Goal: Task Accomplishment & Management: Use online tool/utility

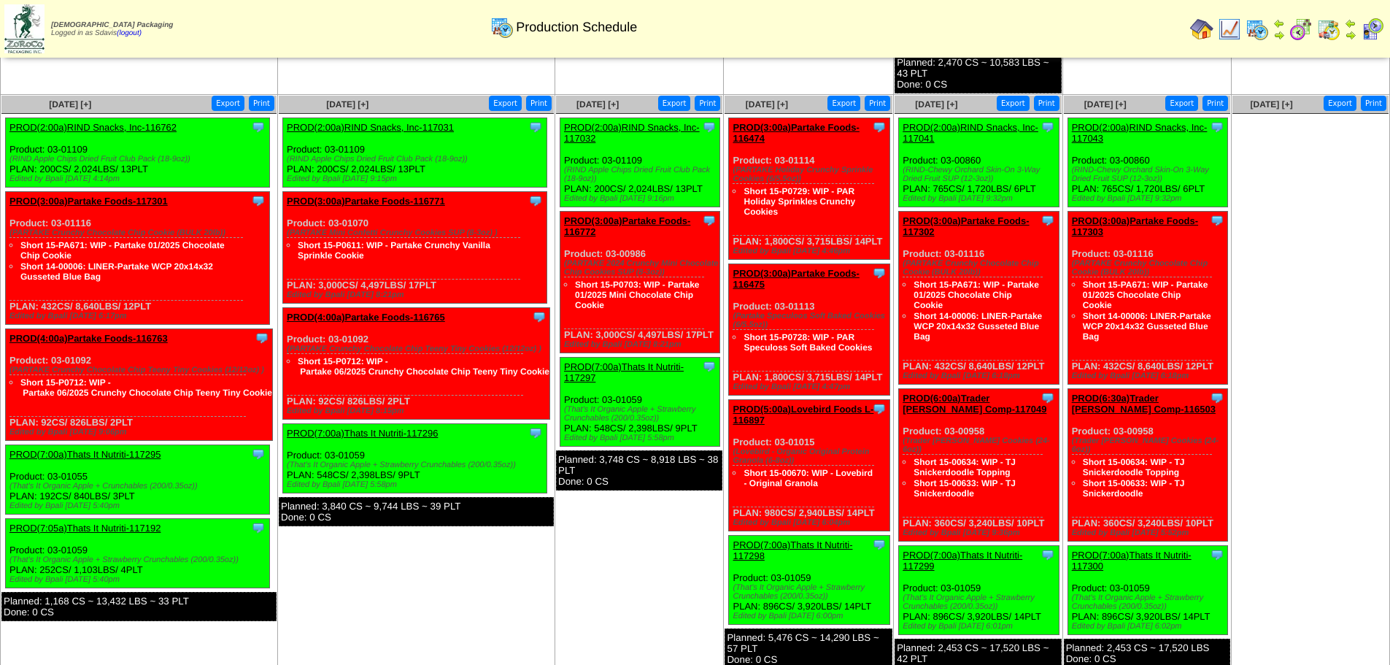
scroll to position [663, 0]
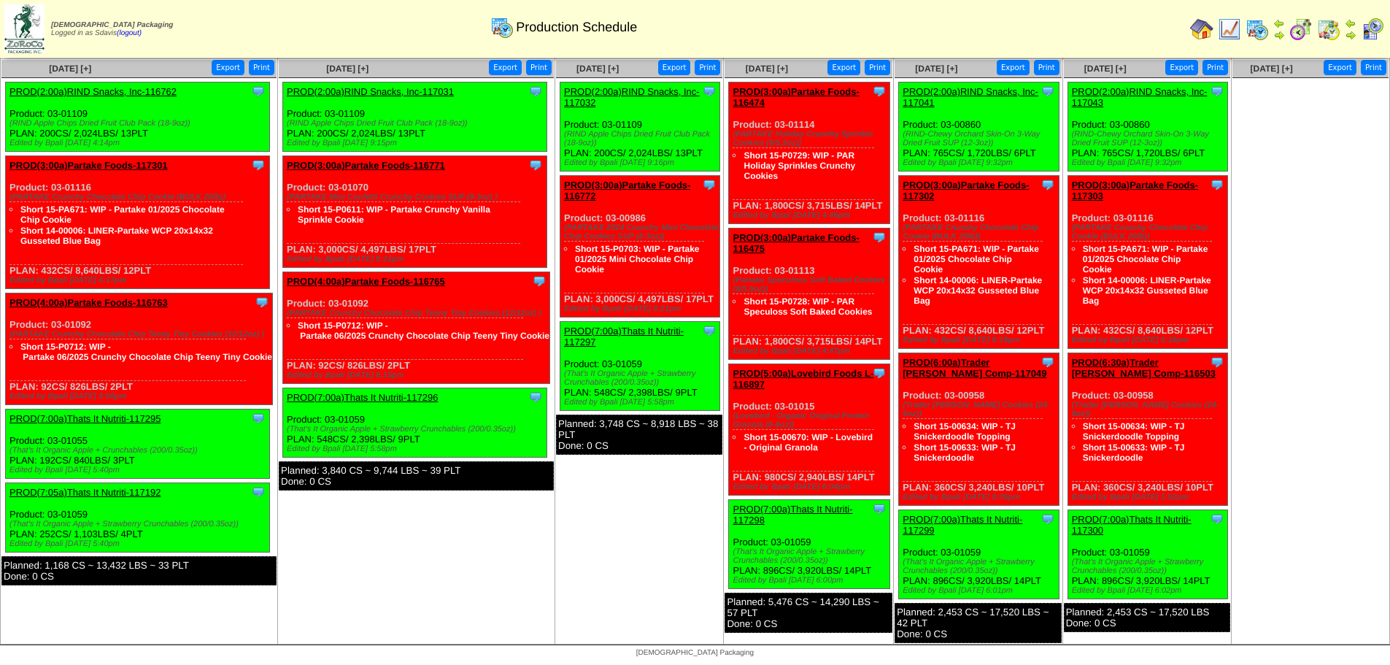
click at [123, 493] on link "PROD(7:05a)Thats It Nutriti-117192" at bounding box center [84, 492] width 151 height 11
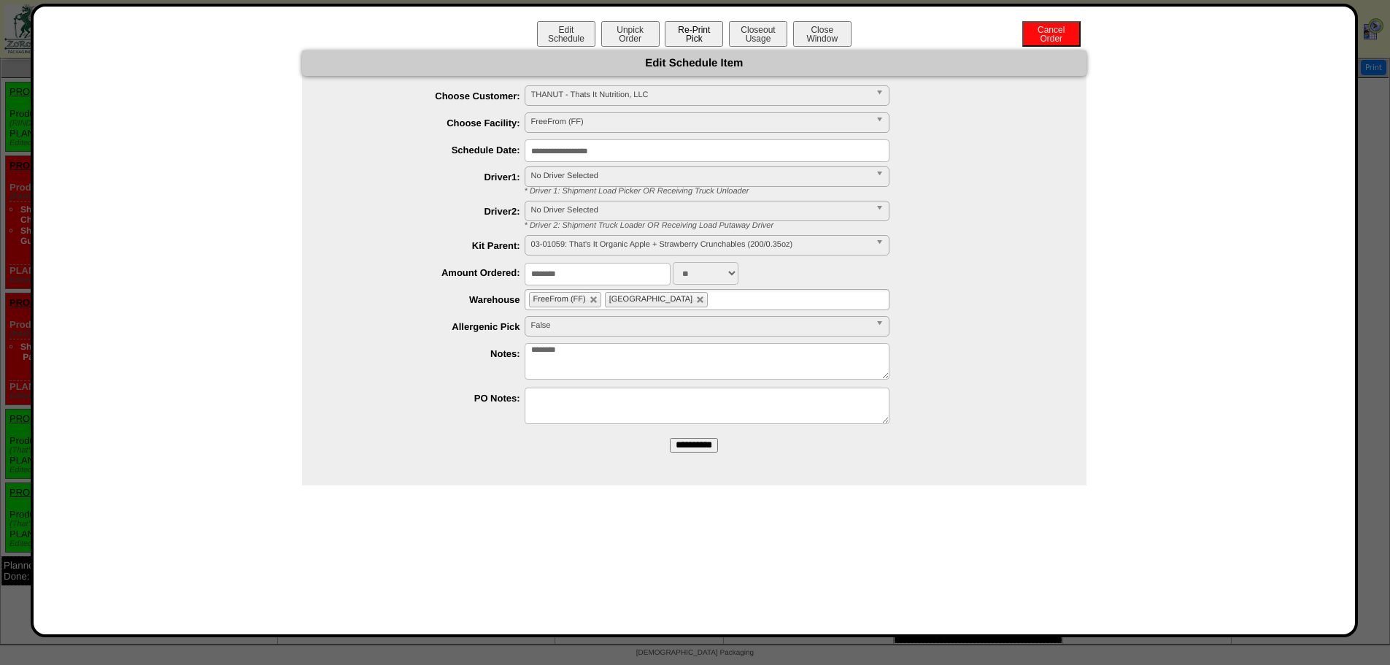
click at [690, 26] on button "Re-Print Pick" at bounding box center [694, 34] width 58 height 26
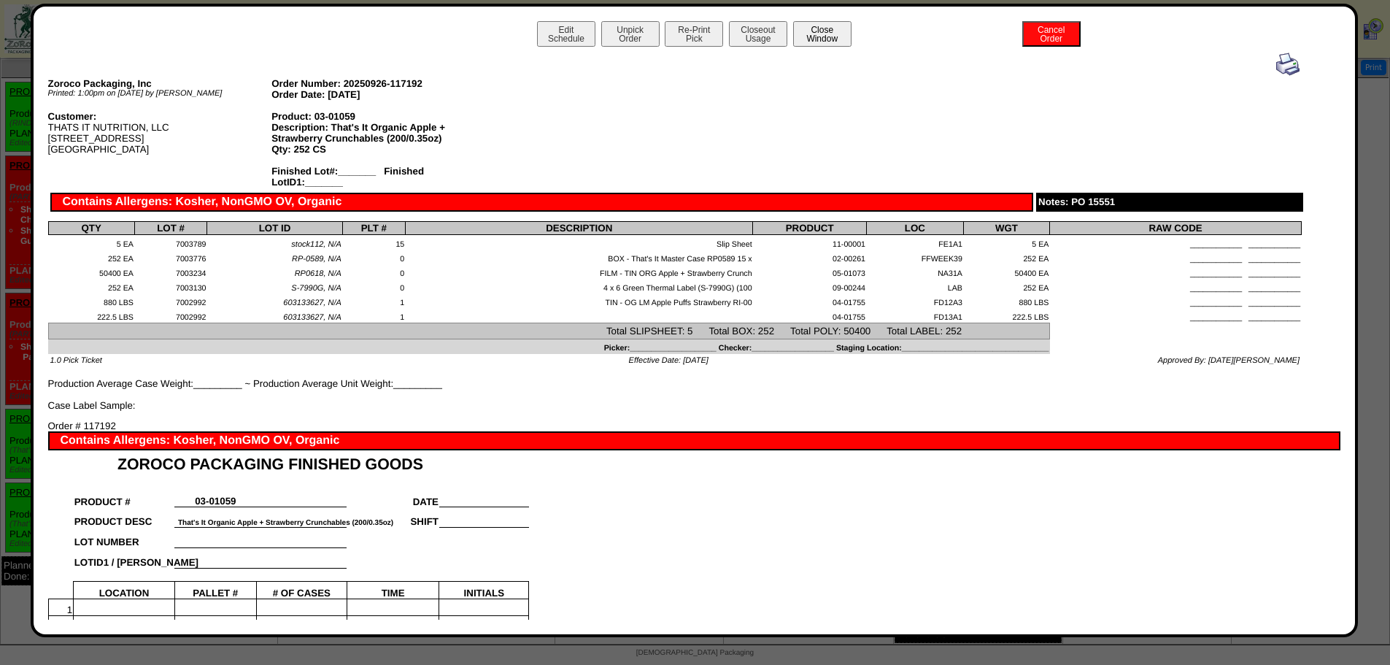
click at [817, 36] on button "Close Window" at bounding box center [822, 34] width 58 height 26
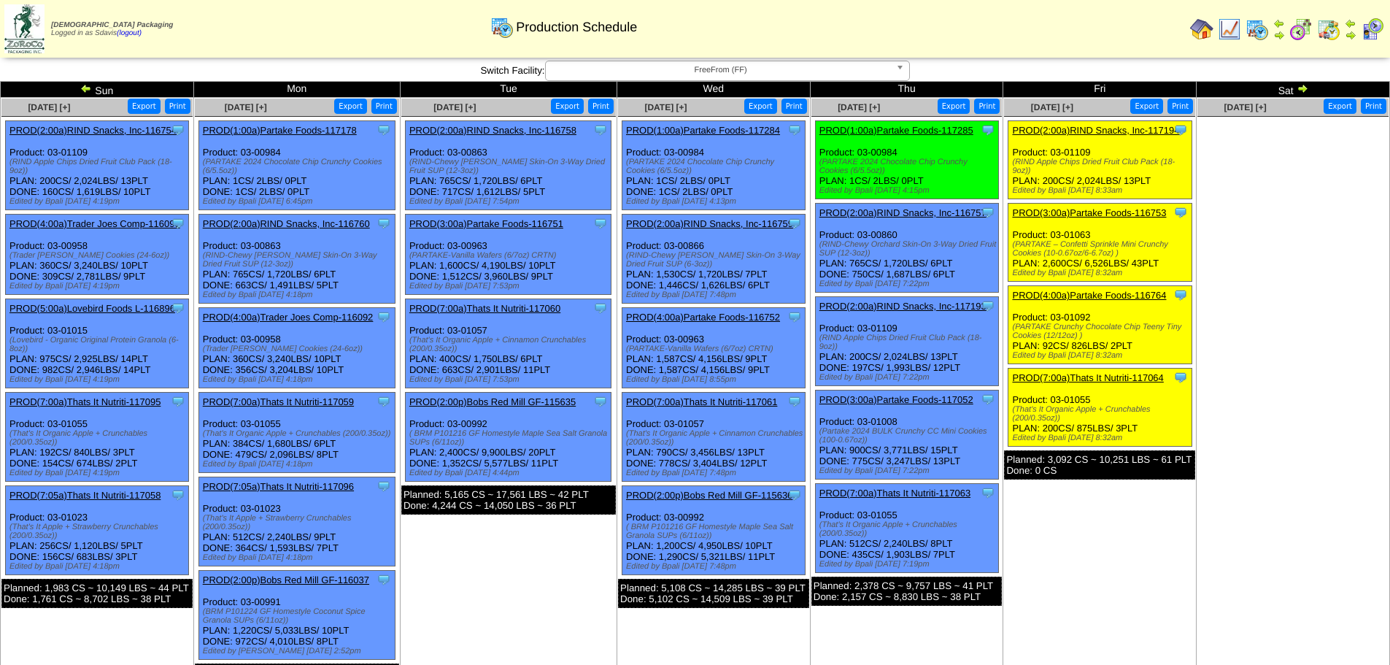
click at [1109, 380] on link "PROD(7:00a)Thats It Nutriti-117064" at bounding box center [1087, 377] width 151 height 11
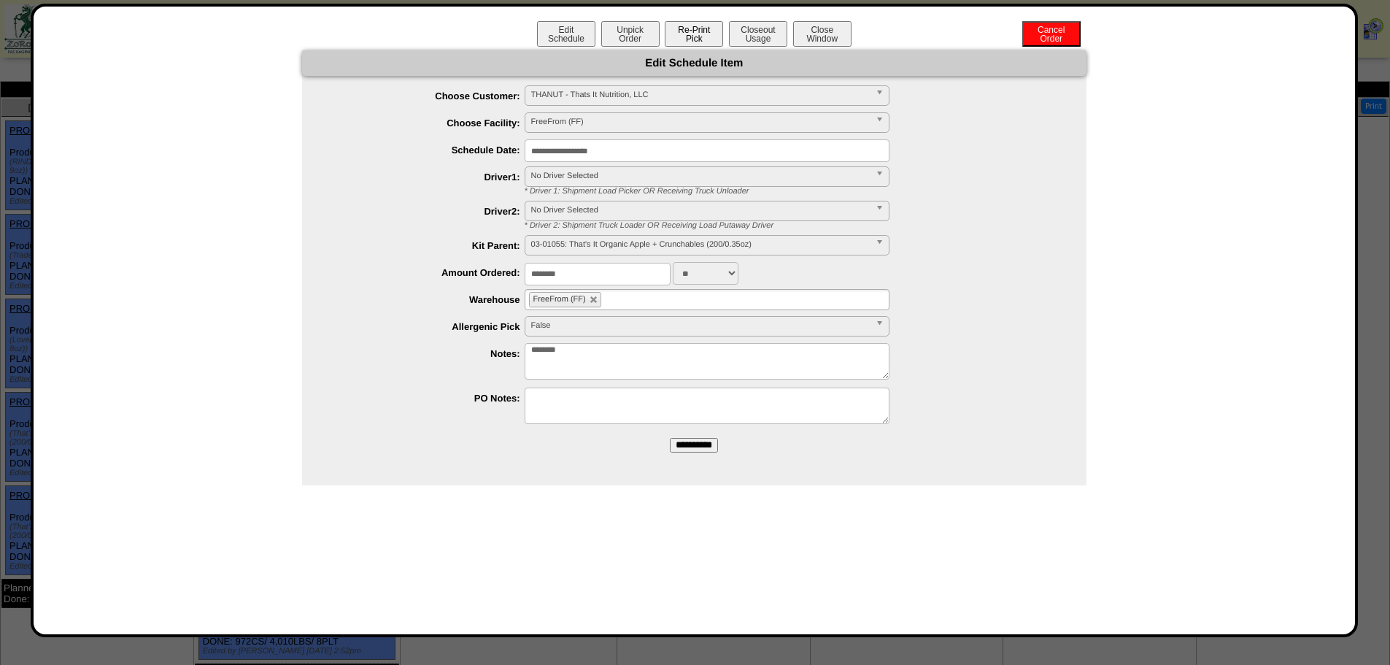
click at [690, 36] on button "Re-Print Pick" at bounding box center [694, 34] width 58 height 26
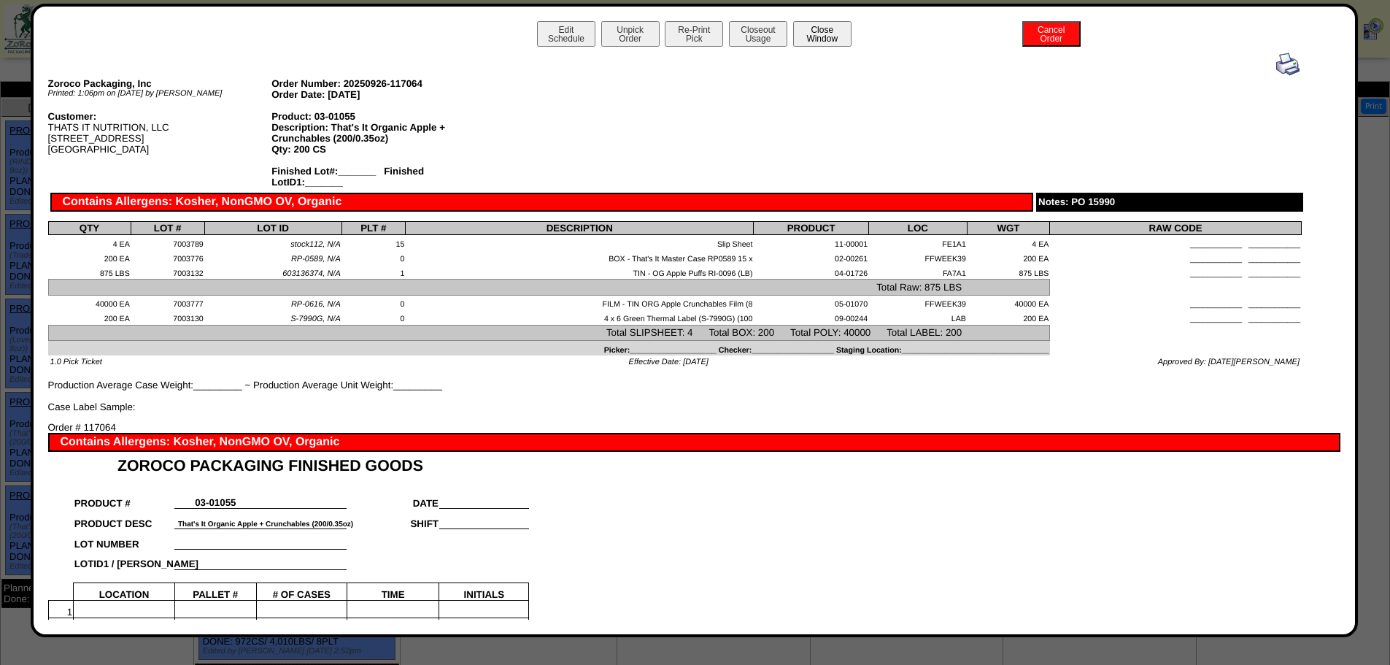
click at [804, 30] on button "Close Window" at bounding box center [822, 34] width 58 height 26
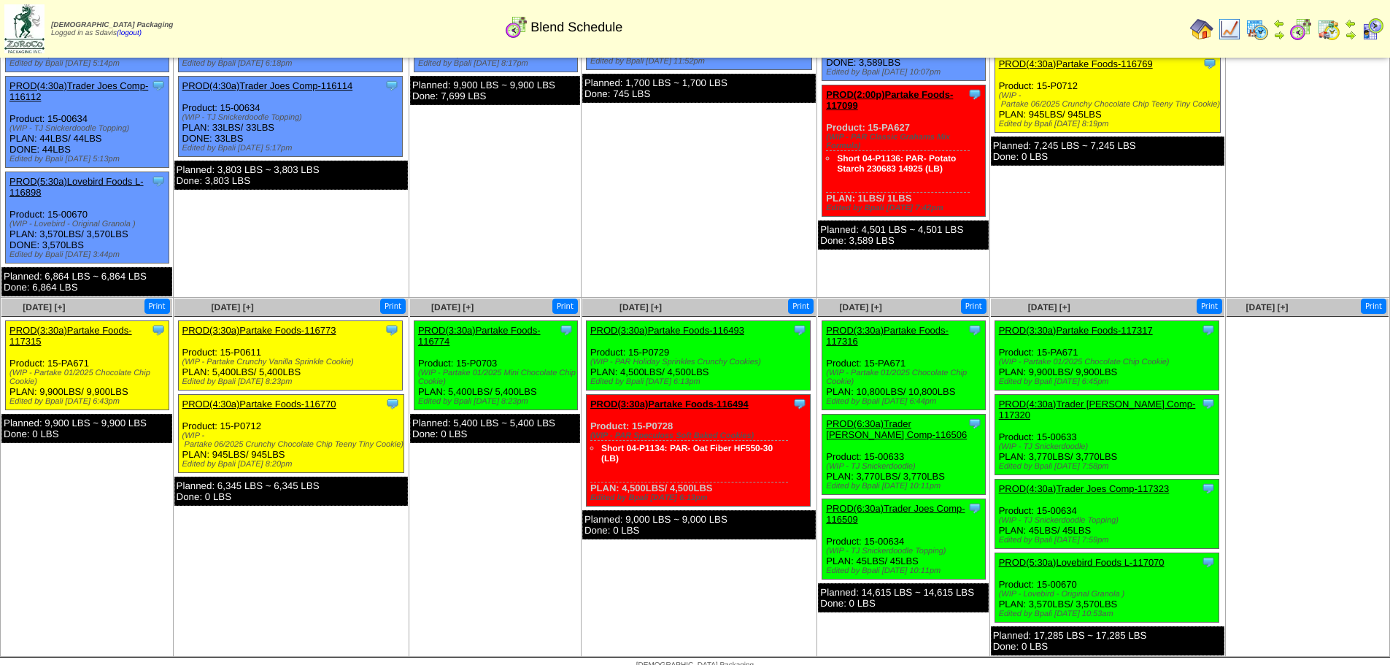
scroll to position [142, 0]
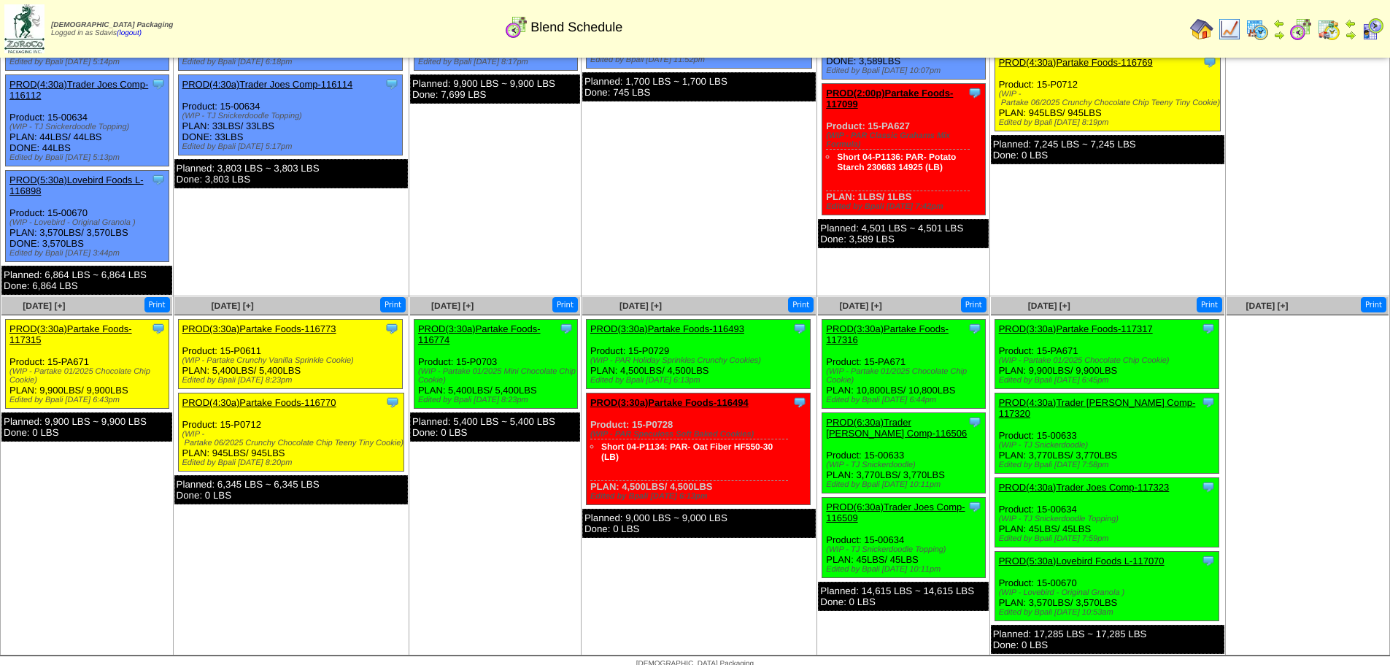
click at [101, 330] on link "PROD(3:30a)Partake Foods-117315" at bounding box center [70, 334] width 123 height 22
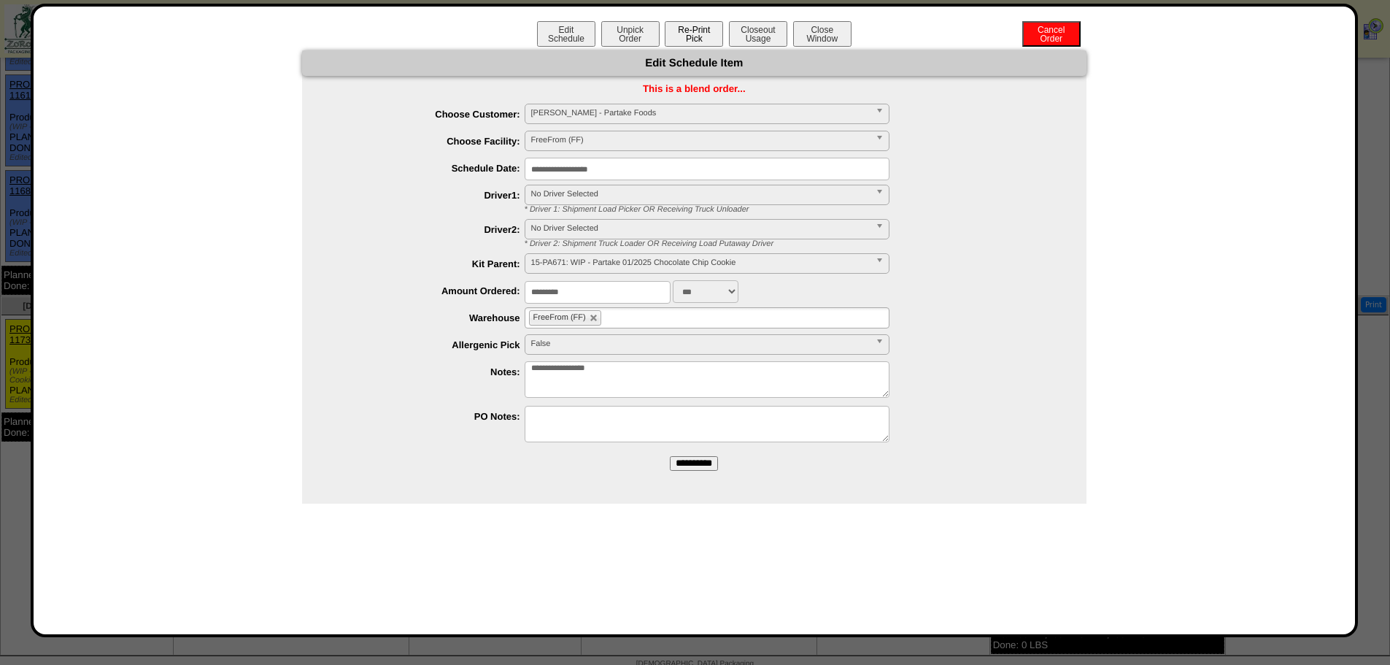
click at [698, 39] on button "Re-Print Pick" at bounding box center [694, 34] width 58 height 26
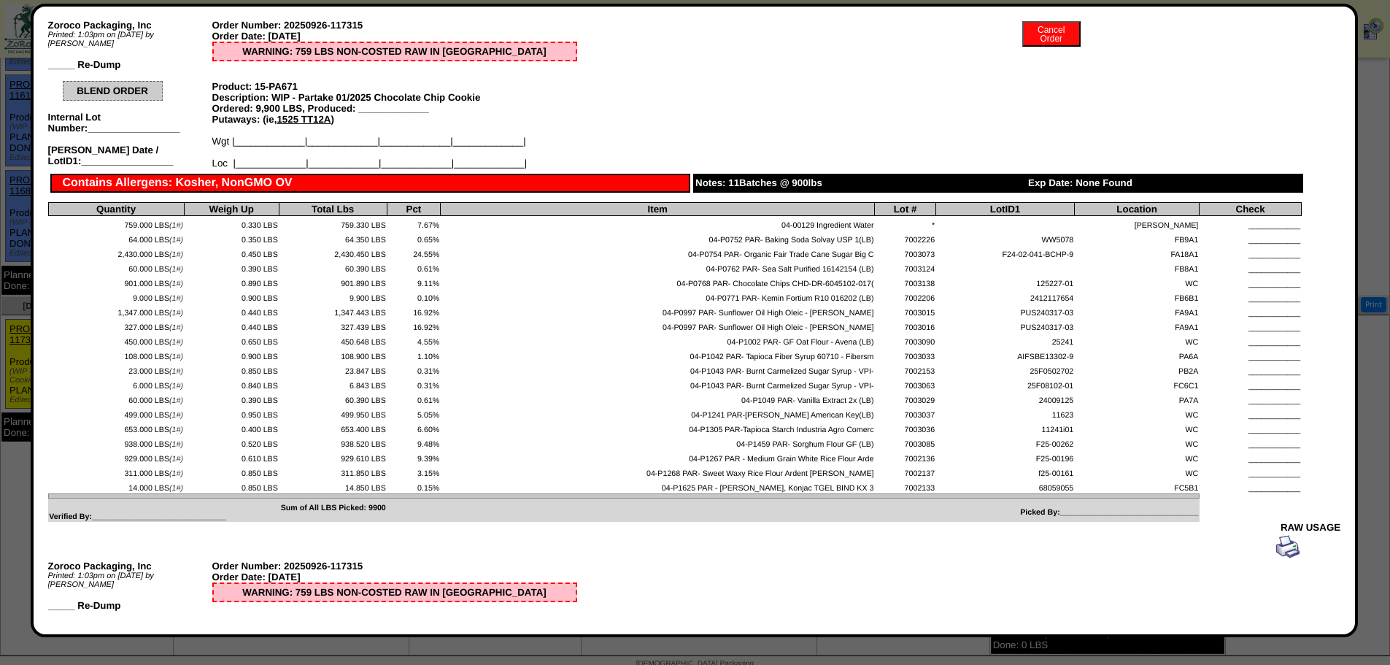
scroll to position [0, 0]
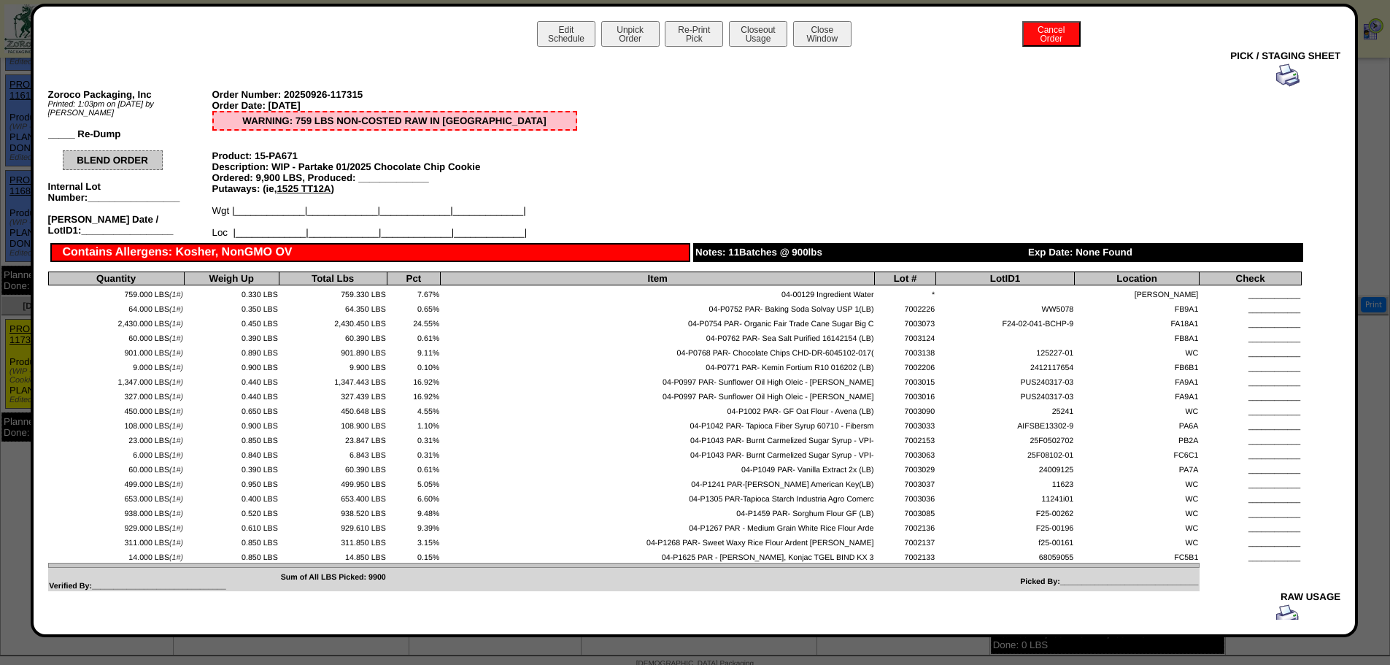
click at [1282, 79] on img at bounding box center [1288, 74] width 23 height 23
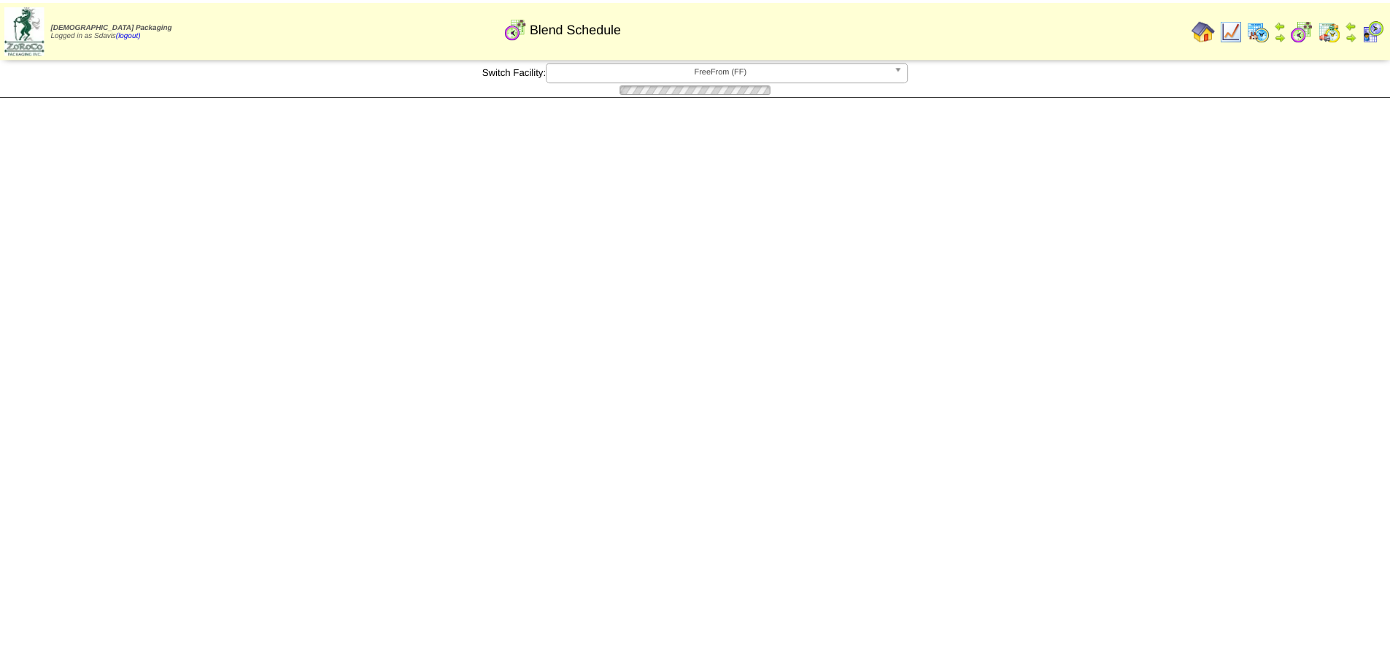
scroll to position [142, 0]
